Goal: Information Seeking & Learning: Learn about a topic

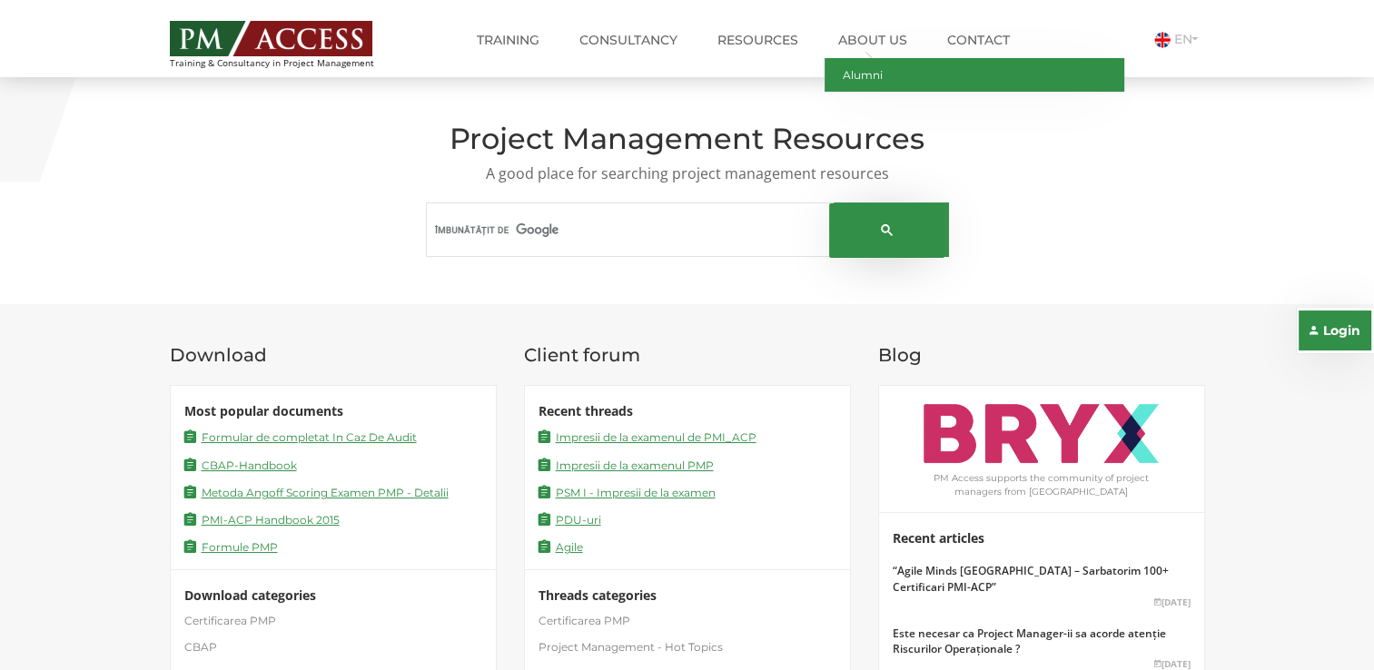
click at [864, 72] on link "Alumni" at bounding box center [975, 75] width 300 height 34
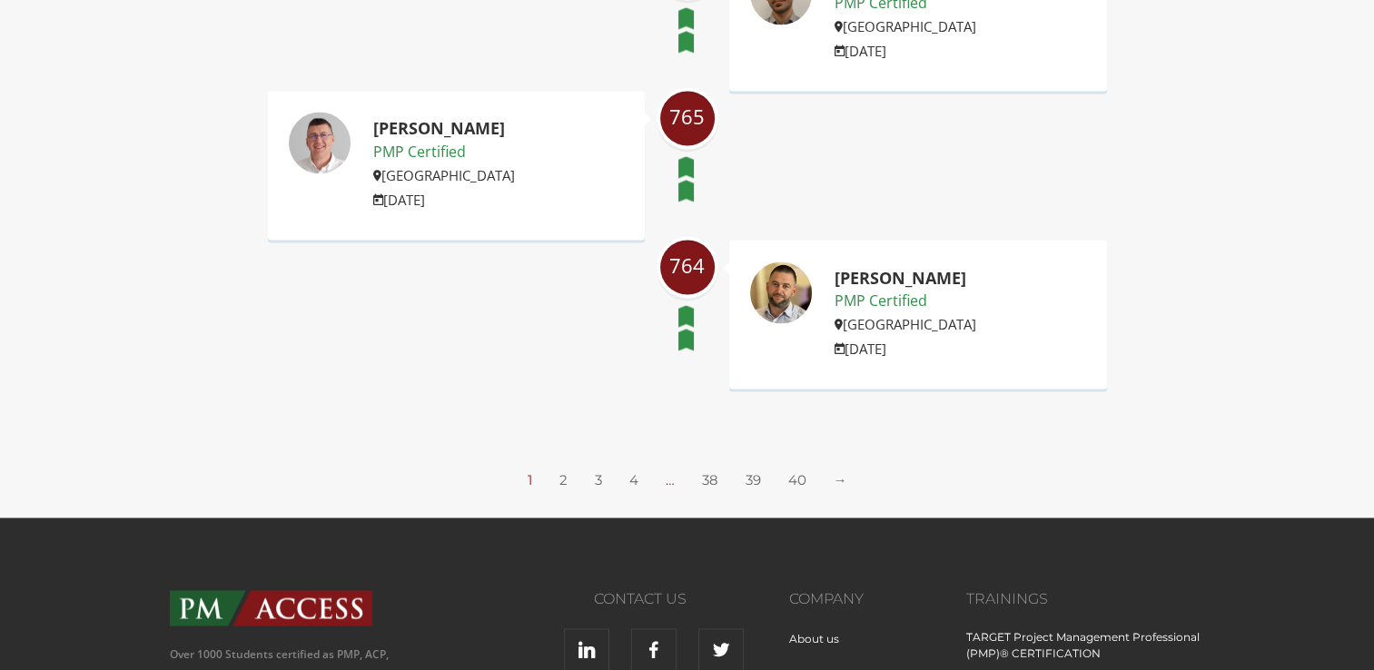
scroll to position [2997, 0]
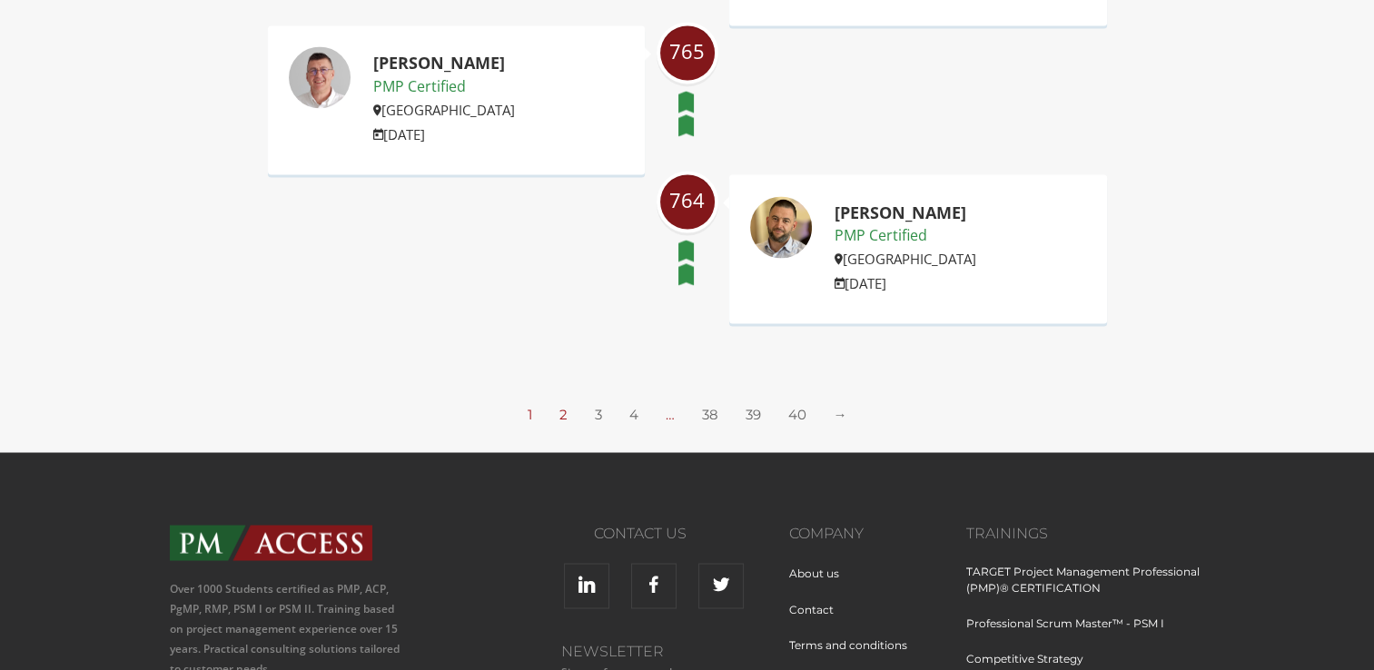
click at [559, 406] on link "2" at bounding box center [563, 414] width 8 height 17
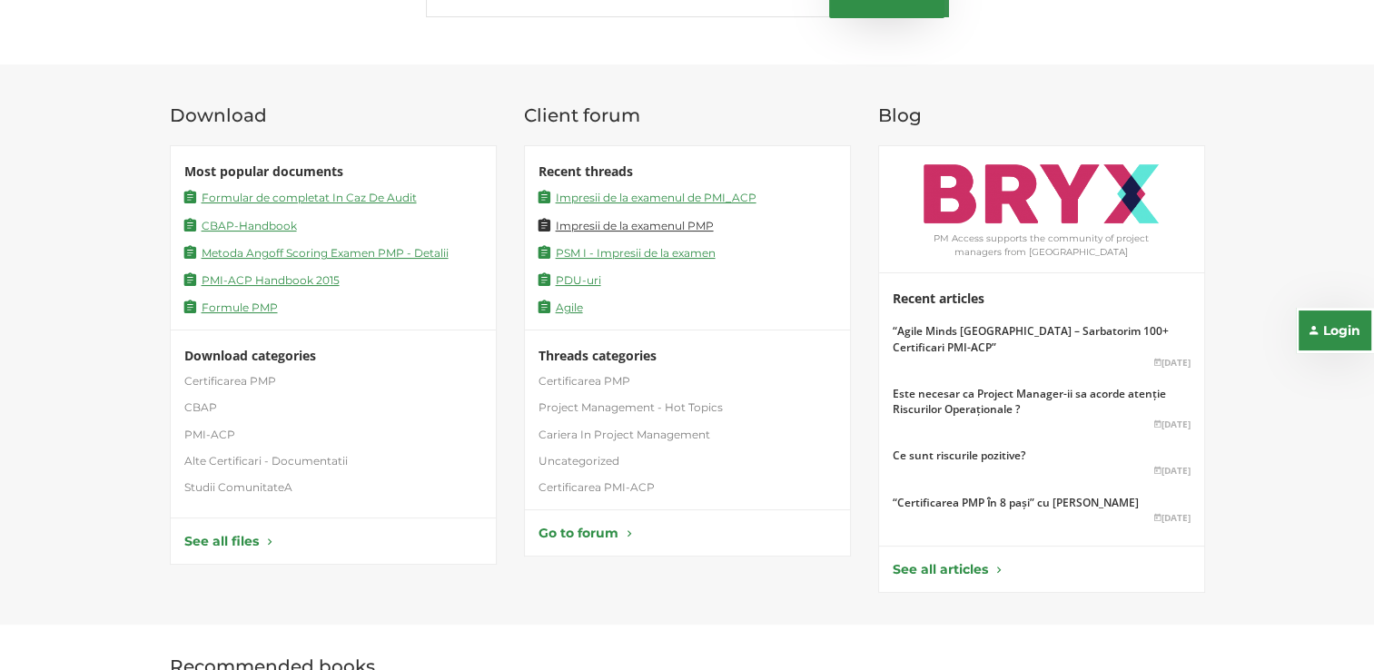
scroll to position [272, 0]
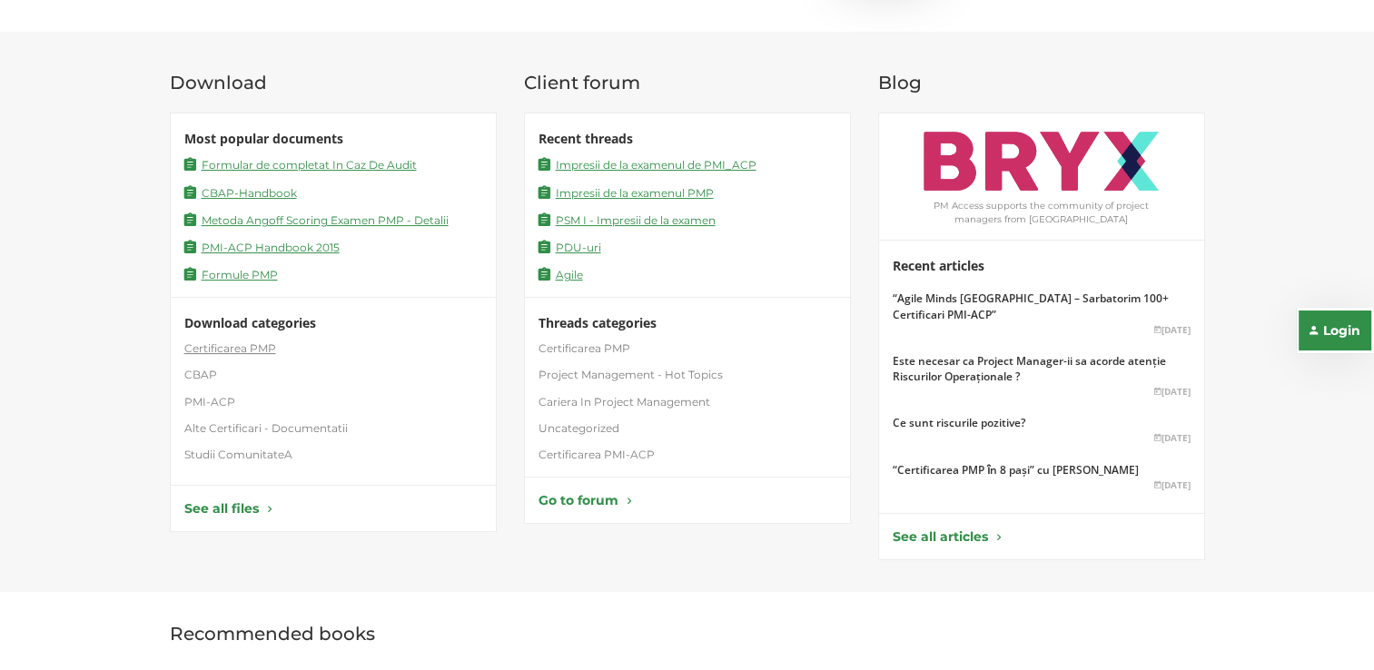
click at [241, 351] on link "Certificarea PMP" at bounding box center [230, 348] width 92 height 15
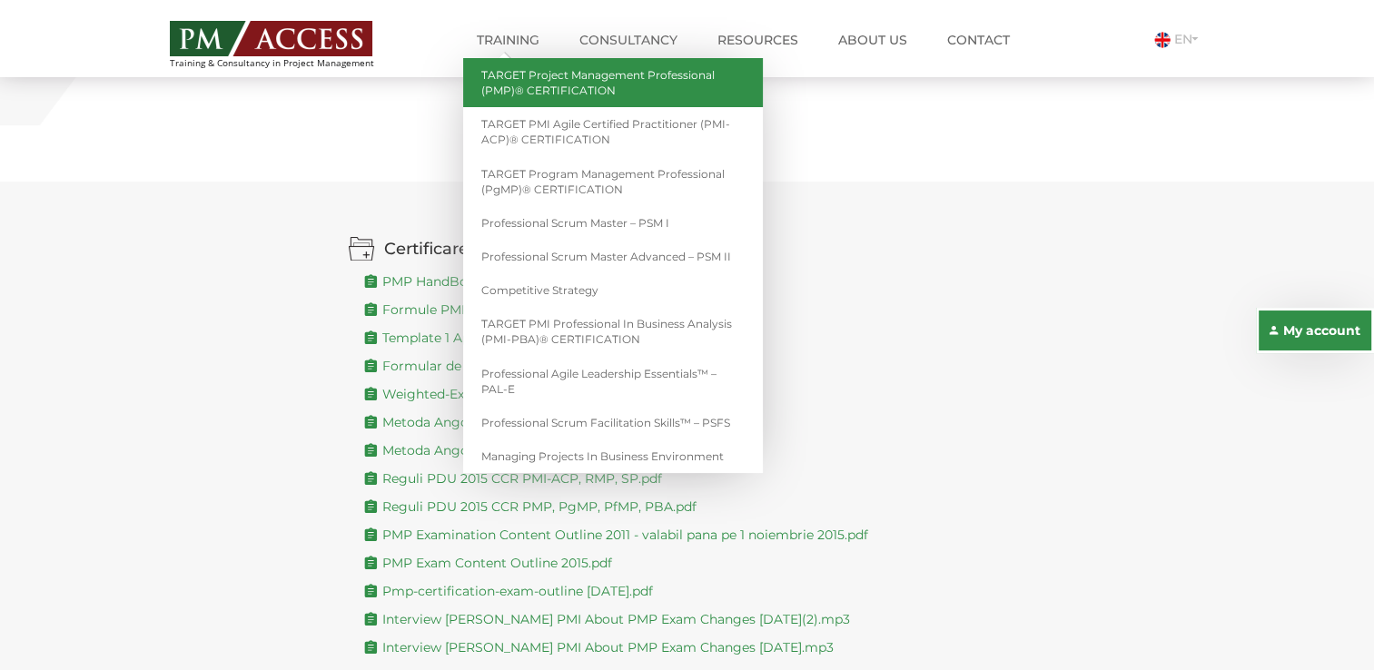
click at [558, 93] on link "TARGET Project Management Professional (PMP)® CERTIFICATION" at bounding box center [613, 82] width 300 height 49
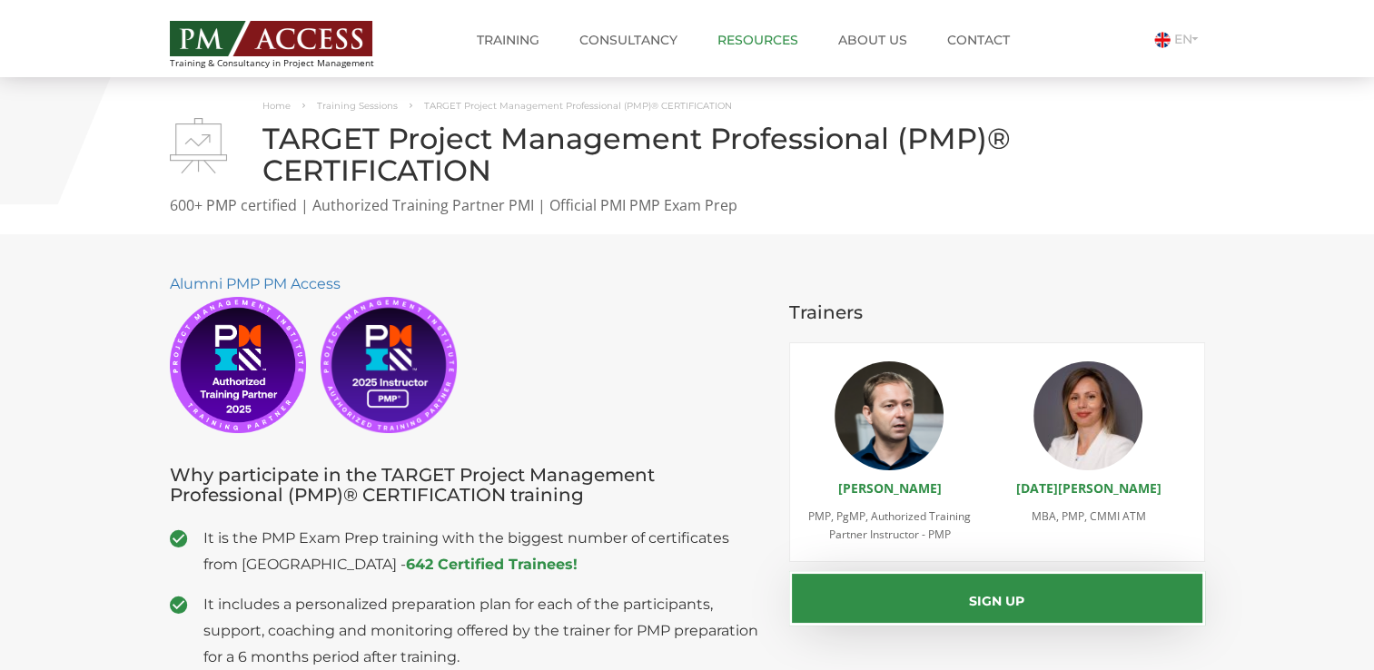
click at [766, 40] on link "Resources" at bounding box center [758, 40] width 108 height 36
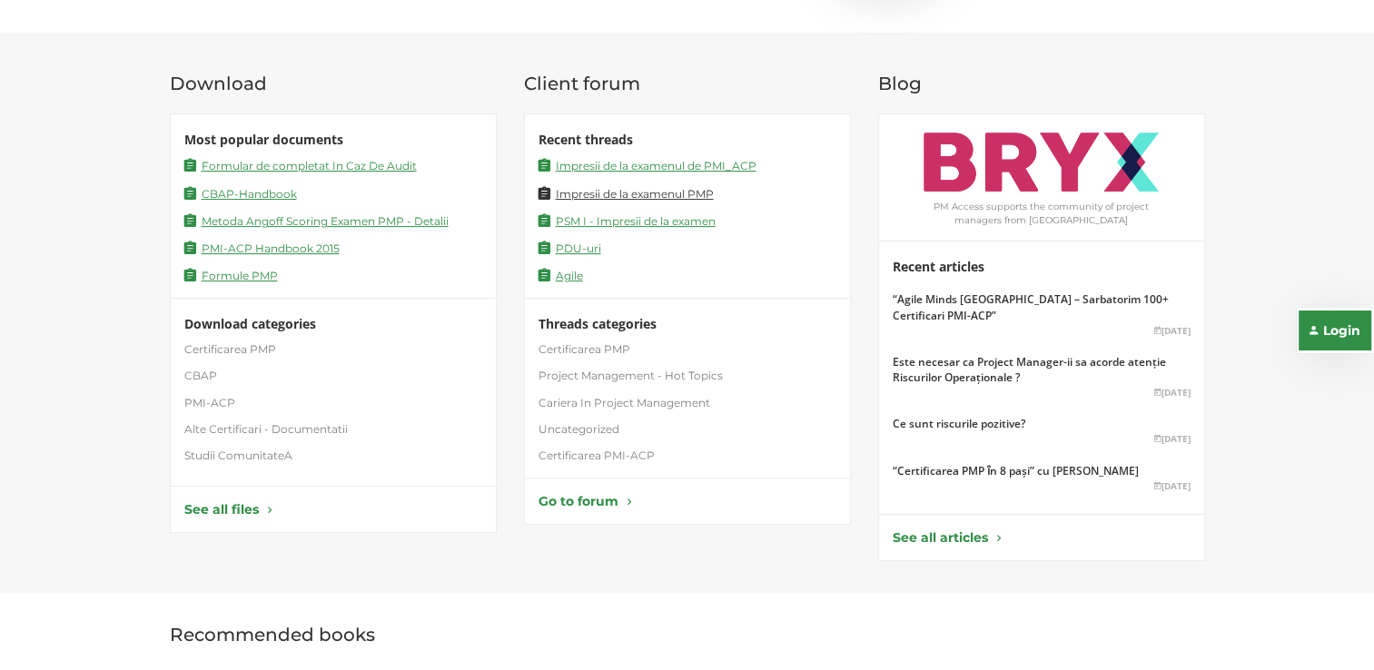
scroll to position [272, 0]
click at [591, 351] on link "Certificarea PMP" at bounding box center [584, 348] width 92 height 15
